Goal: Task Accomplishment & Management: Use online tool/utility

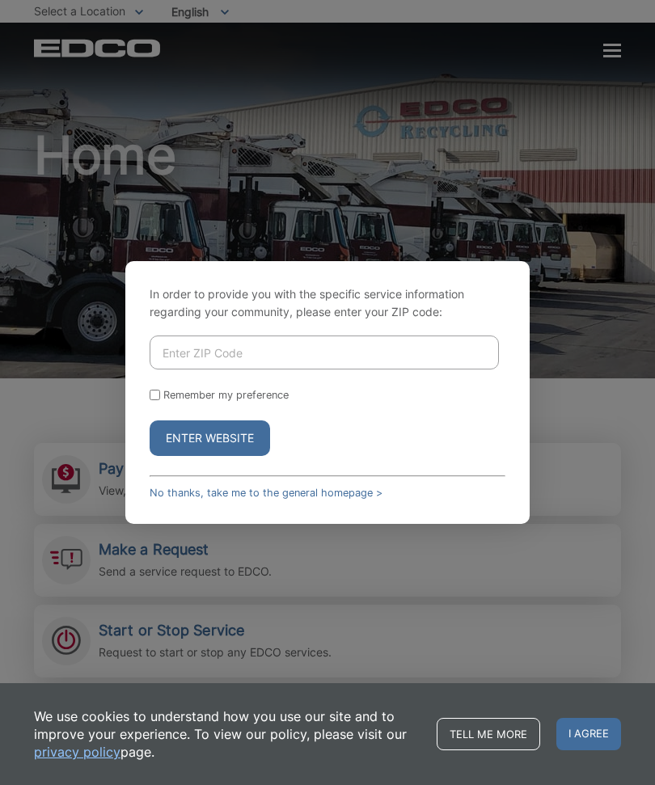
click at [409, 370] on input "Enter ZIP Code" at bounding box center [324, 353] width 349 height 34
type input "92078"
click at [155, 400] on input "Remember my preference" at bounding box center [155, 395] width 11 height 11
checkbox input "true"
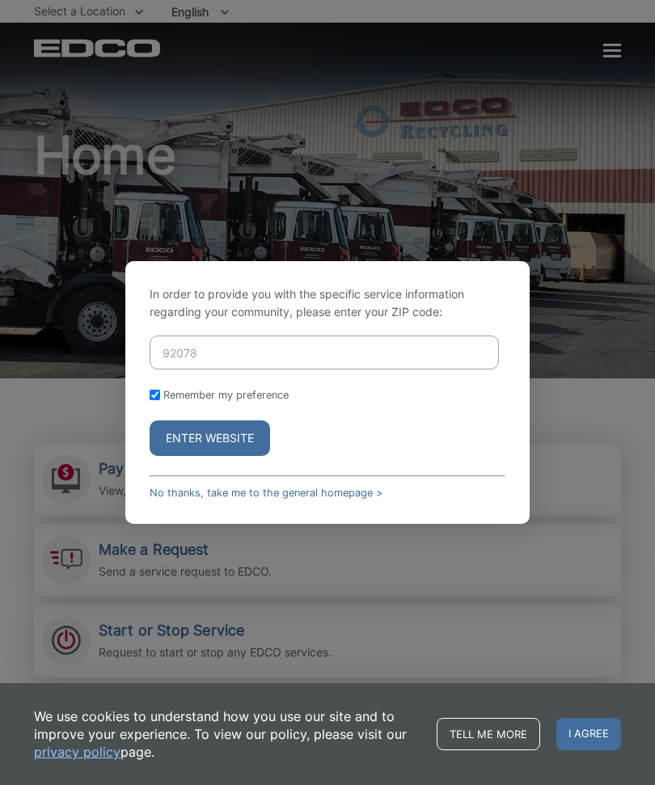
click at [252, 456] on button "Enter Website" at bounding box center [210, 439] width 121 height 36
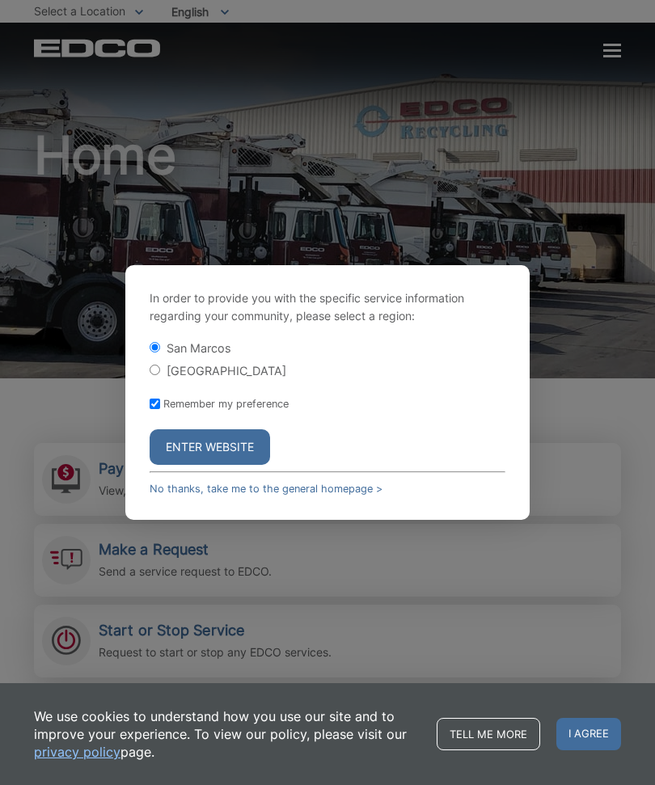
click at [237, 464] on button "Enter Website" at bounding box center [210, 448] width 121 height 36
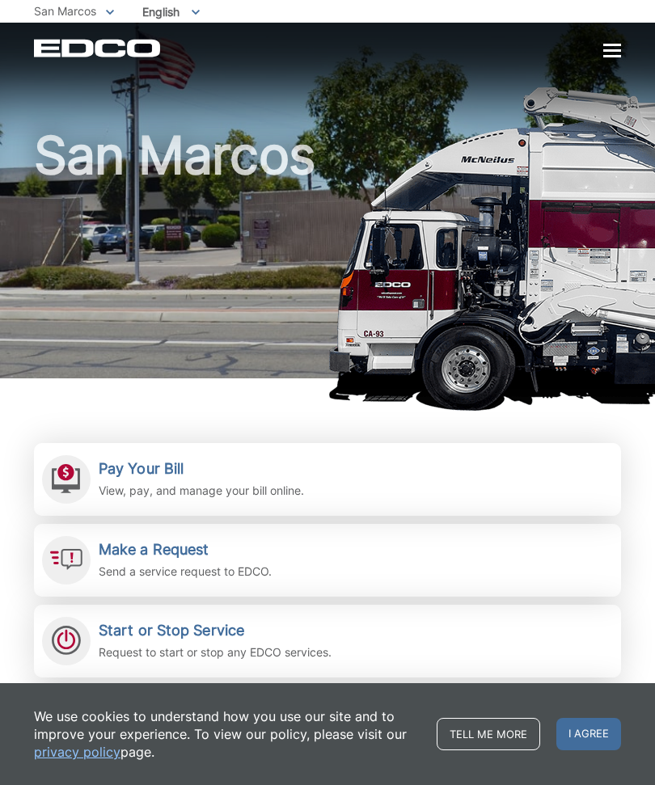
click at [231, 476] on h2 "Pay Your Bill" at bounding box center [201, 469] width 205 height 18
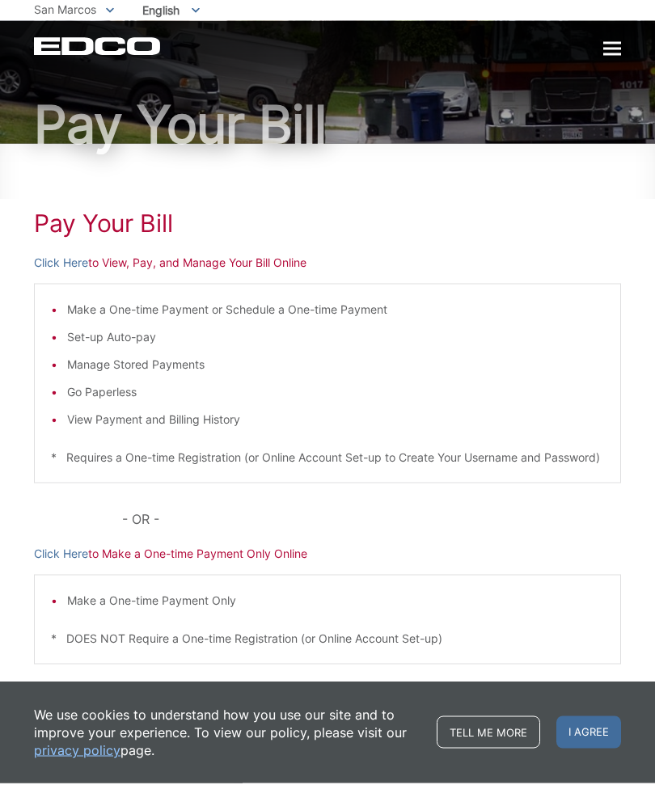
scroll to position [57, 0]
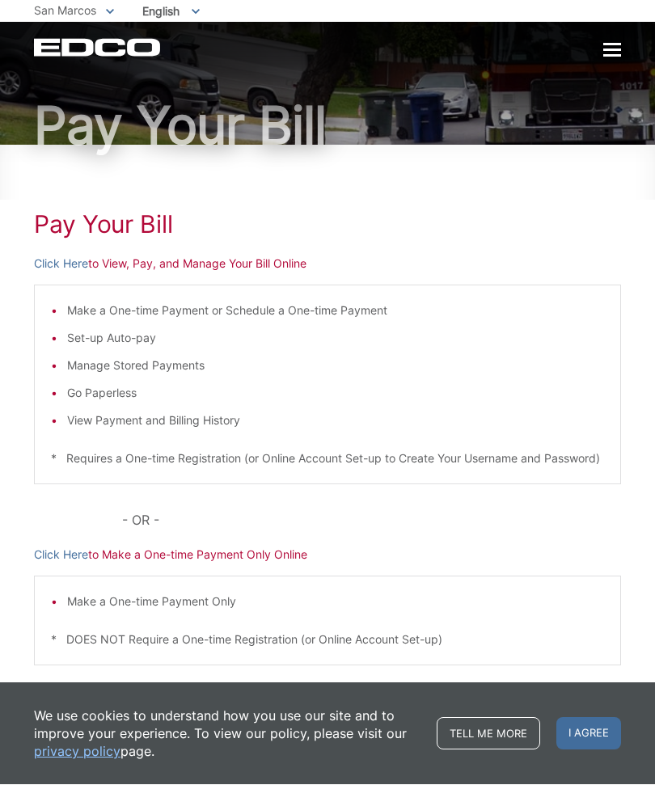
click at [74, 565] on link "Click Here" at bounding box center [61, 556] width 54 height 18
